Goal: Information Seeking & Learning: Understand process/instructions

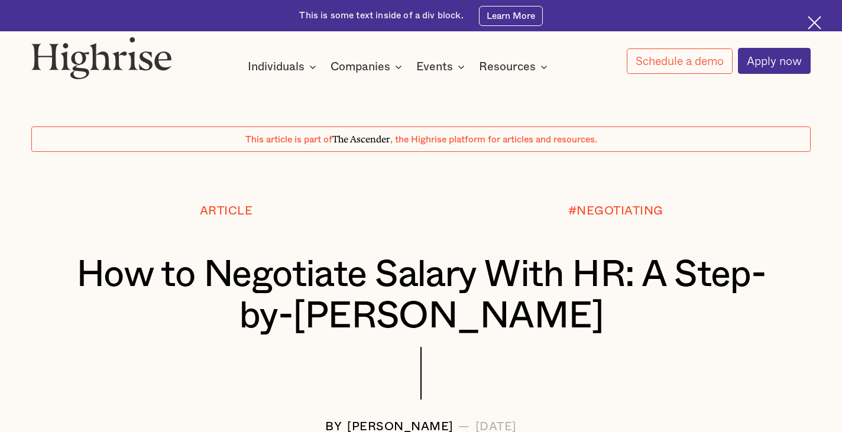
click at [715, 80] on div at bounding box center [421, 79] width 842 height 11
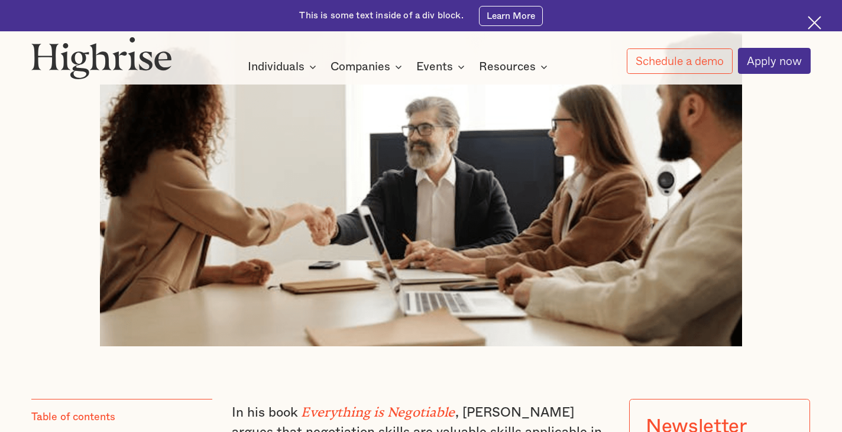
scroll to position [840, 0]
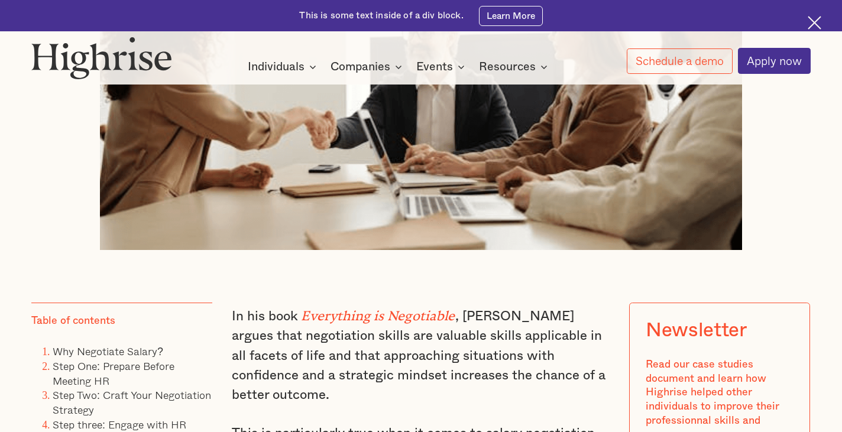
click at [426, 163] on img at bounding box center [421, 73] width 642 height 351
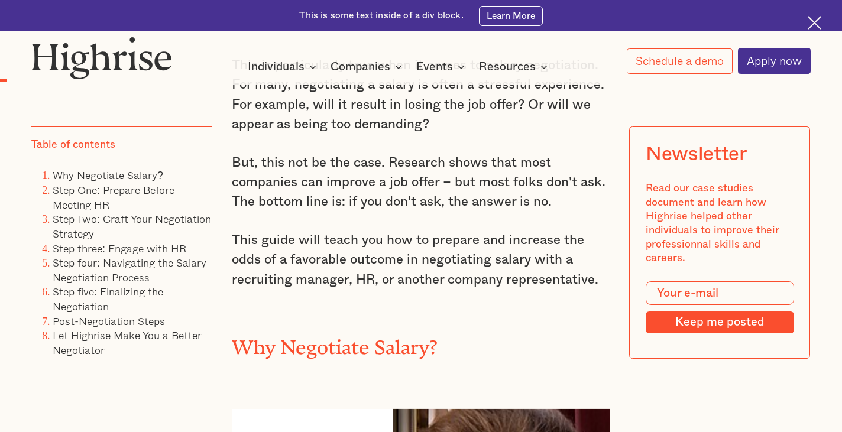
scroll to position [947, 0]
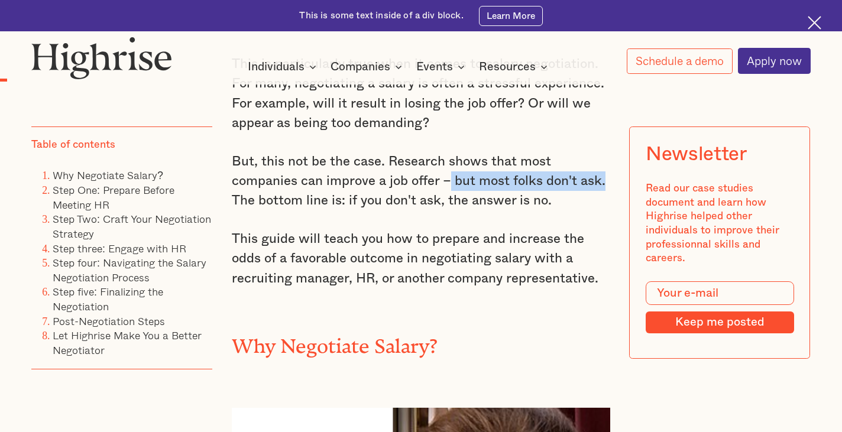
drag, startPoint x: 448, startPoint y: 172, endPoint x: 608, endPoint y: 166, distance: 159.8
click at [608, 166] on p "But, this not be the case. Research shows that most companies can improve a job…" at bounding box center [421, 181] width 378 height 59
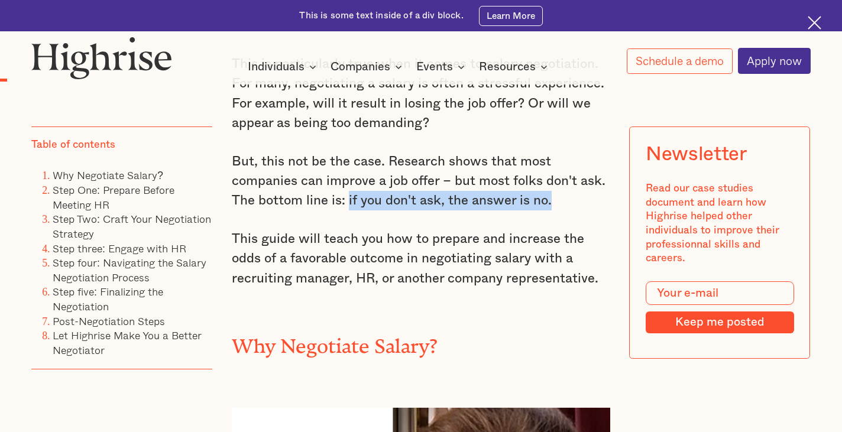
drag, startPoint x: 558, startPoint y: 193, endPoint x: 347, endPoint y: 195, distance: 211.7
click at [347, 195] on p "But, this not be the case. Research shows that most companies can improve a job…" at bounding box center [421, 181] width 378 height 59
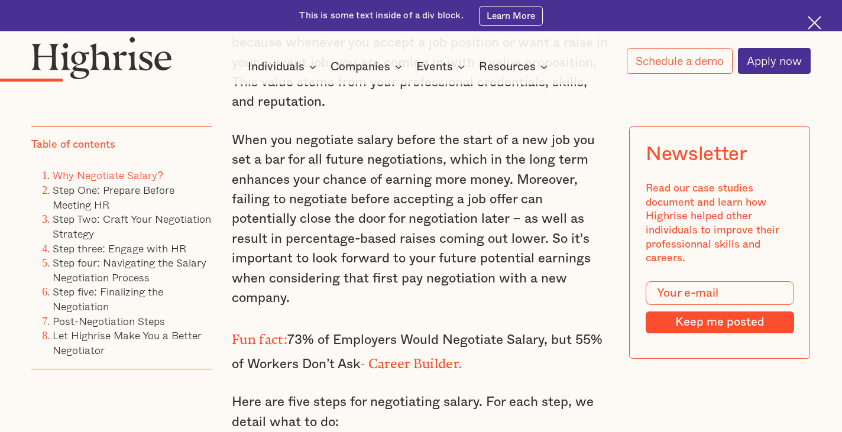
scroll to position [1708, 0]
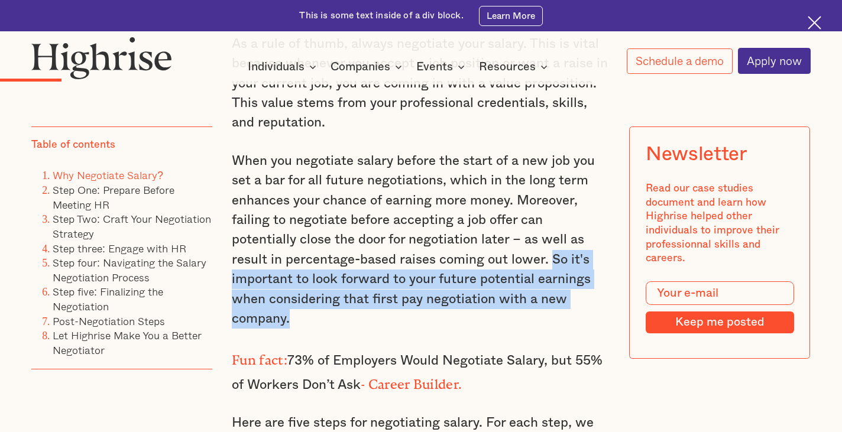
drag, startPoint x: 499, startPoint y: 241, endPoint x: 596, endPoint y: 290, distance: 108.7
click at [596, 290] on p "When you negotiate salary before the start of a new job you set a bar for all f…" at bounding box center [421, 239] width 378 height 177
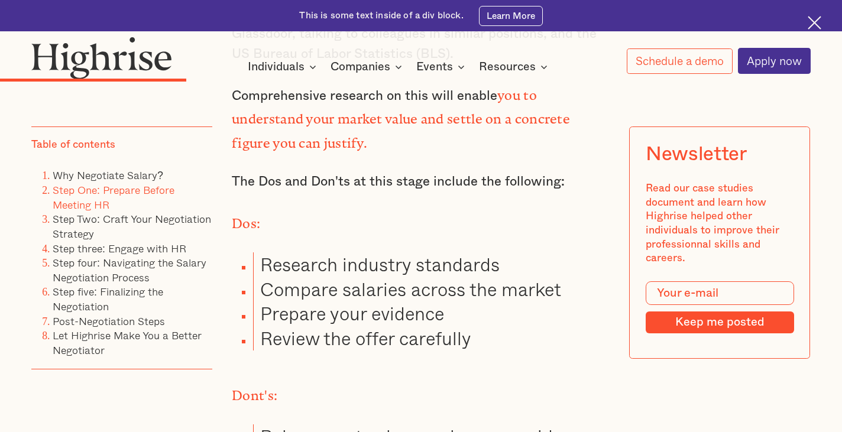
scroll to position [3361, 0]
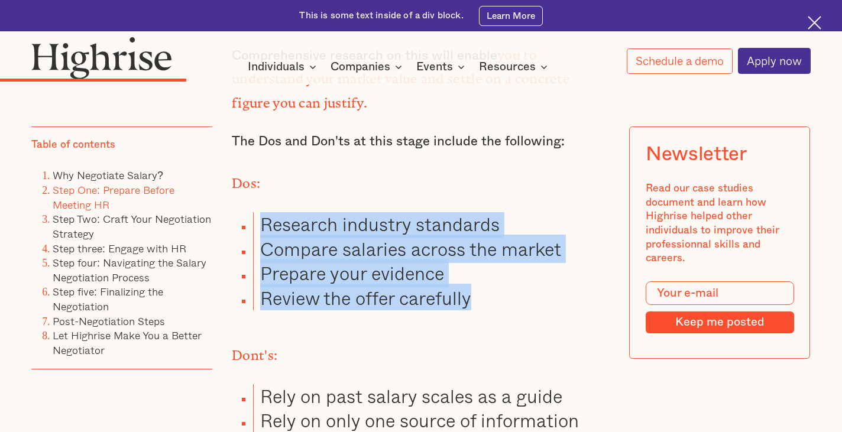
drag, startPoint x: 489, startPoint y: 216, endPoint x: 237, endPoint y: 140, distance: 263.4
click at [237, 212] on ul "Research industry standards Compare salaries across the market Prepare your evi…" at bounding box center [413, 261] width 394 height 98
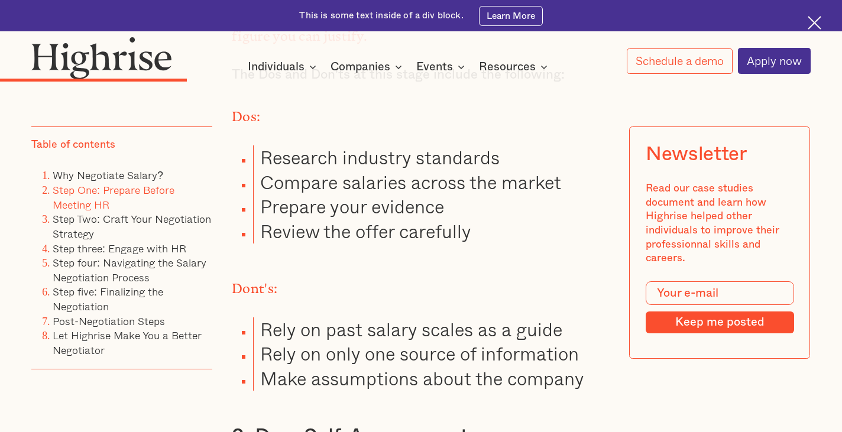
scroll to position [3437, 0]
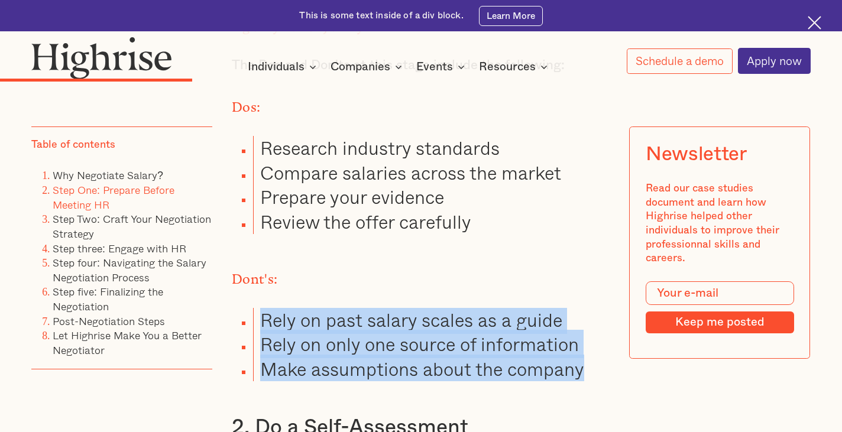
drag, startPoint x: 600, startPoint y: 284, endPoint x: 250, endPoint y: 236, distance: 353.4
click at [250, 308] on ul "Rely on past salary scales as a guide Rely on only one source of information Ma…" at bounding box center [413, 344] width 394 height 73
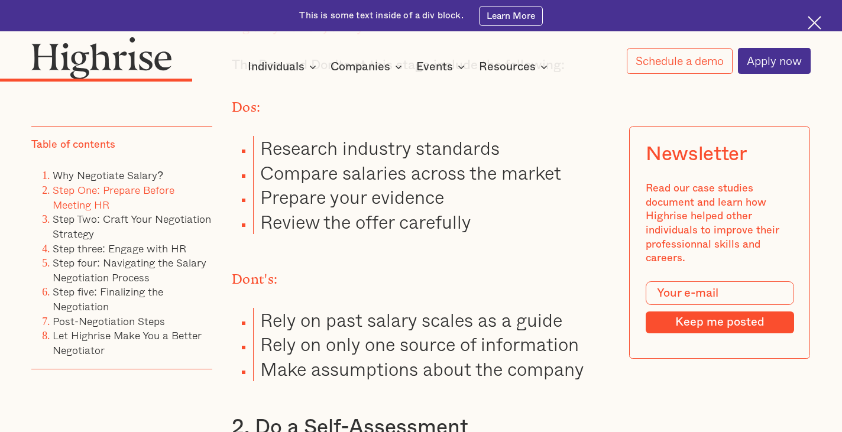
click at [423, 308] on li "Rely on past salary scales as a guide" at bounding box center [431, 320] width 357 height 24
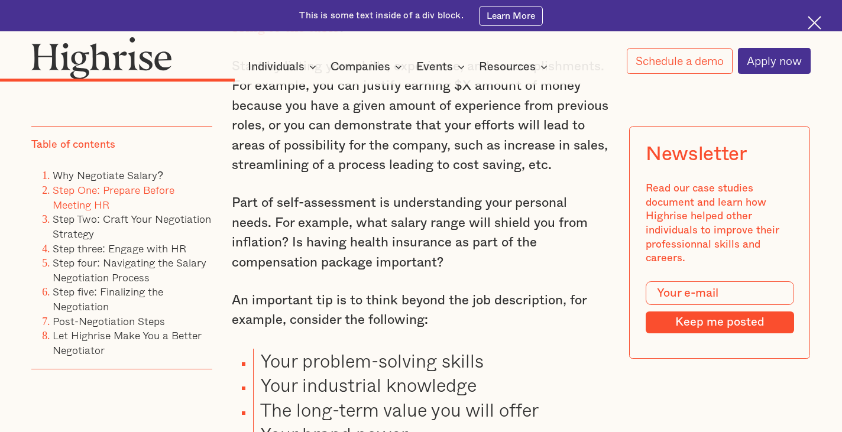
scroll to position [4028, 0]
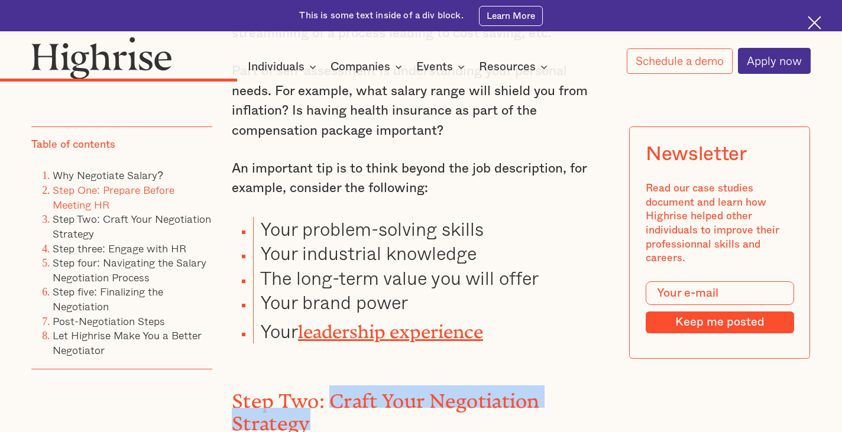
drag, startPoint x: 331, startPoint y: 295, endPoint x: 348, endPoint y: 331, distance: 39.2
click at [348, 386] on h2 "Step Two: Craft Your Negotiation Strategy" at bounding box center [421, 408] width 378 height 45
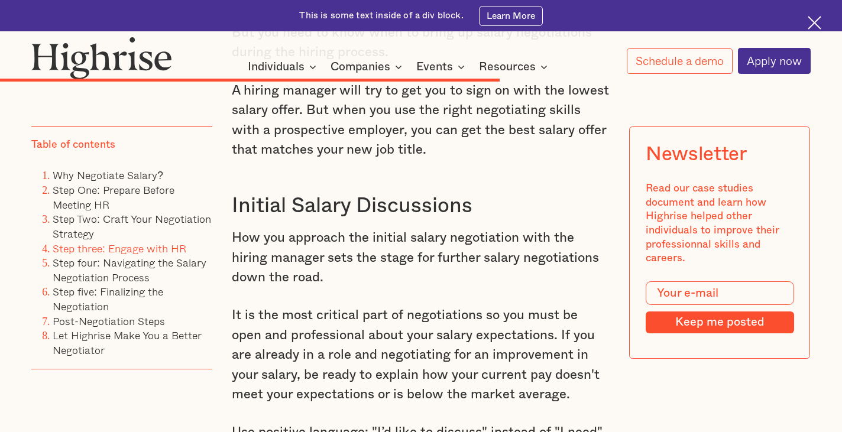
scroll to position [7680, 0]
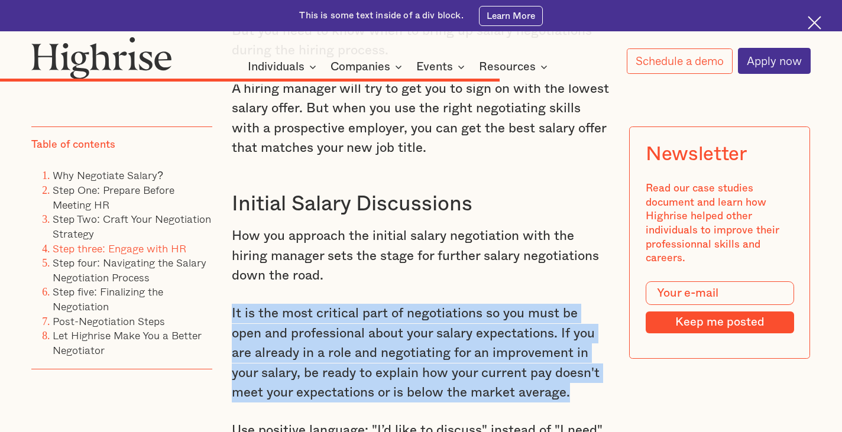
drag, startPoint x: 545, startPoint y: 221, endPoint x: 234, endPoint y: 146, distance: 320.4
click at [234, 304] on p "It is the most critical part of negotiations so you must be open and profession…" at bounding box center [421, 353] width 378 height 99
click at [332, 304] on p "It is the most critical part of negotiations so you must be open and profession…" at bounding box center [421, 353] width 378 height 99
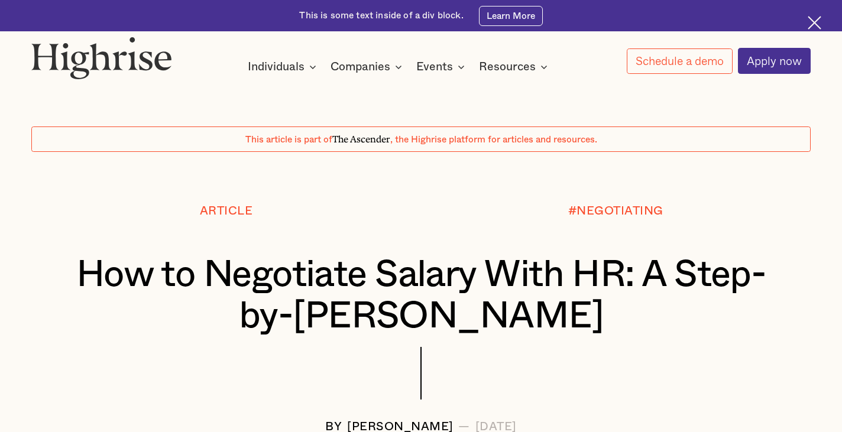
scroll to position [0, 0]
